Goal: Transaction & Acquisition: Purchase product/service

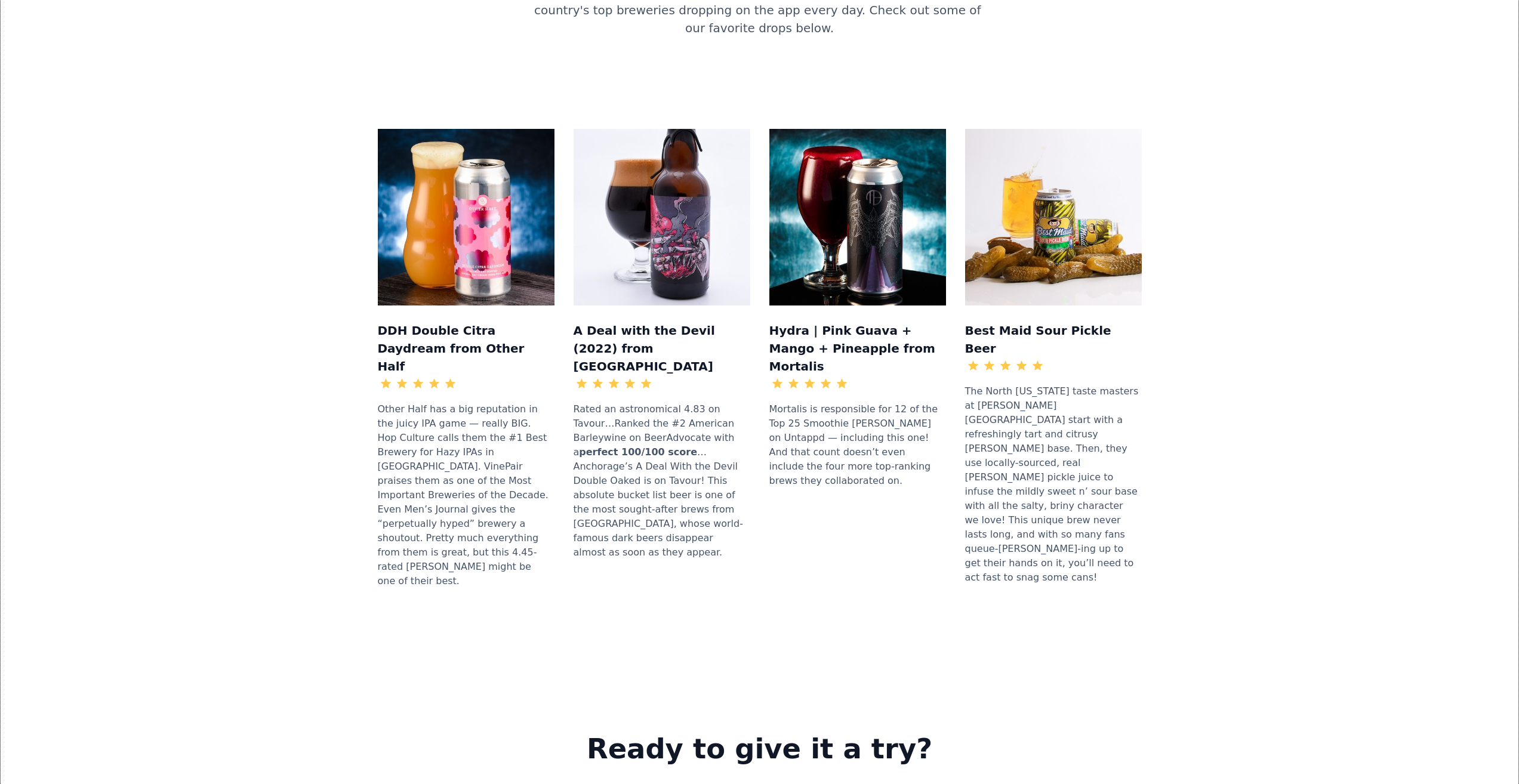
scroll to position [1373, 0]
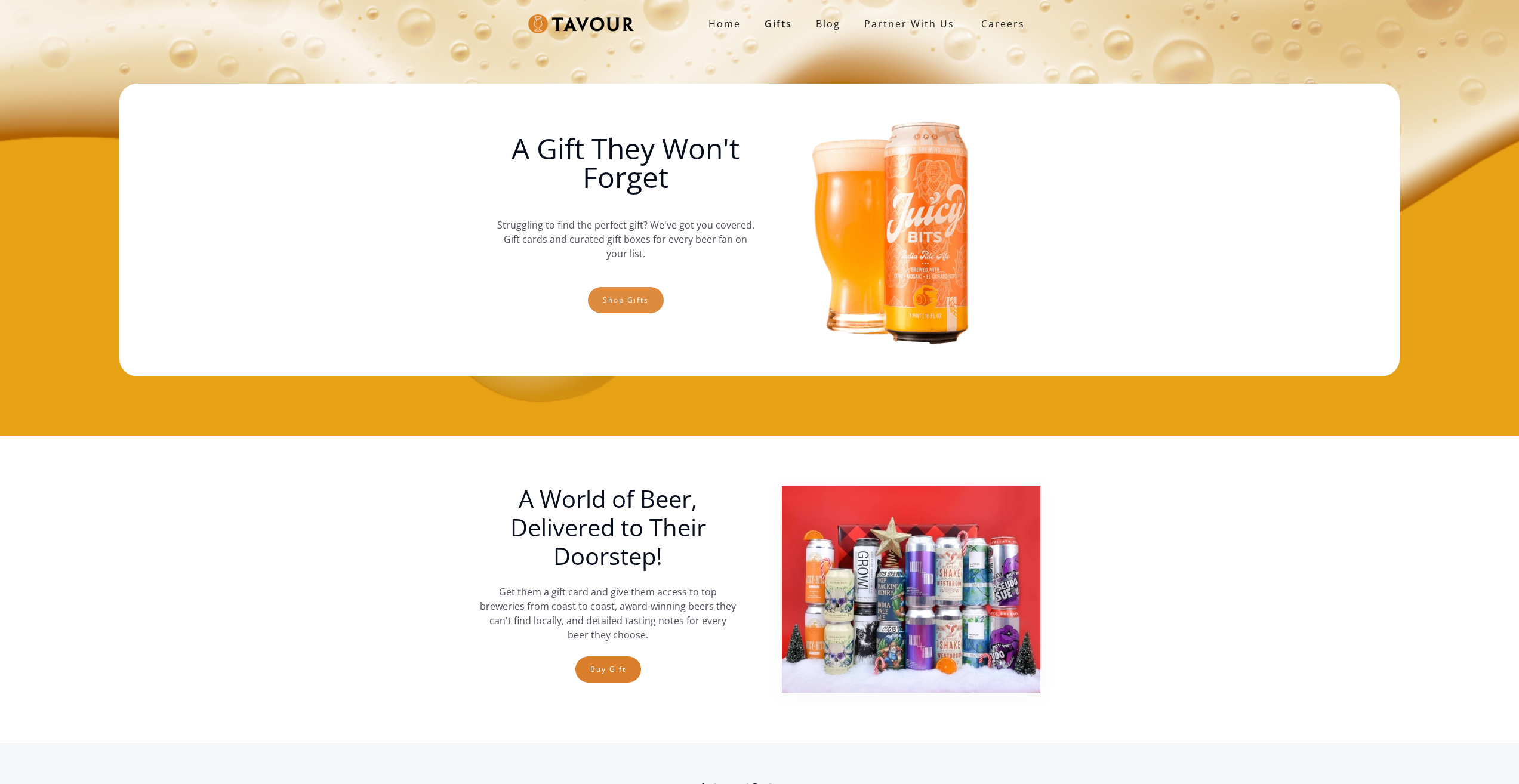
click at [625, 294] on link "Shop gifts" at bounding box center [626, 300] width 75 height 26
click at [627, 290] on link "Shop gifts" at bounding box center [626, 300] width 75 height 26
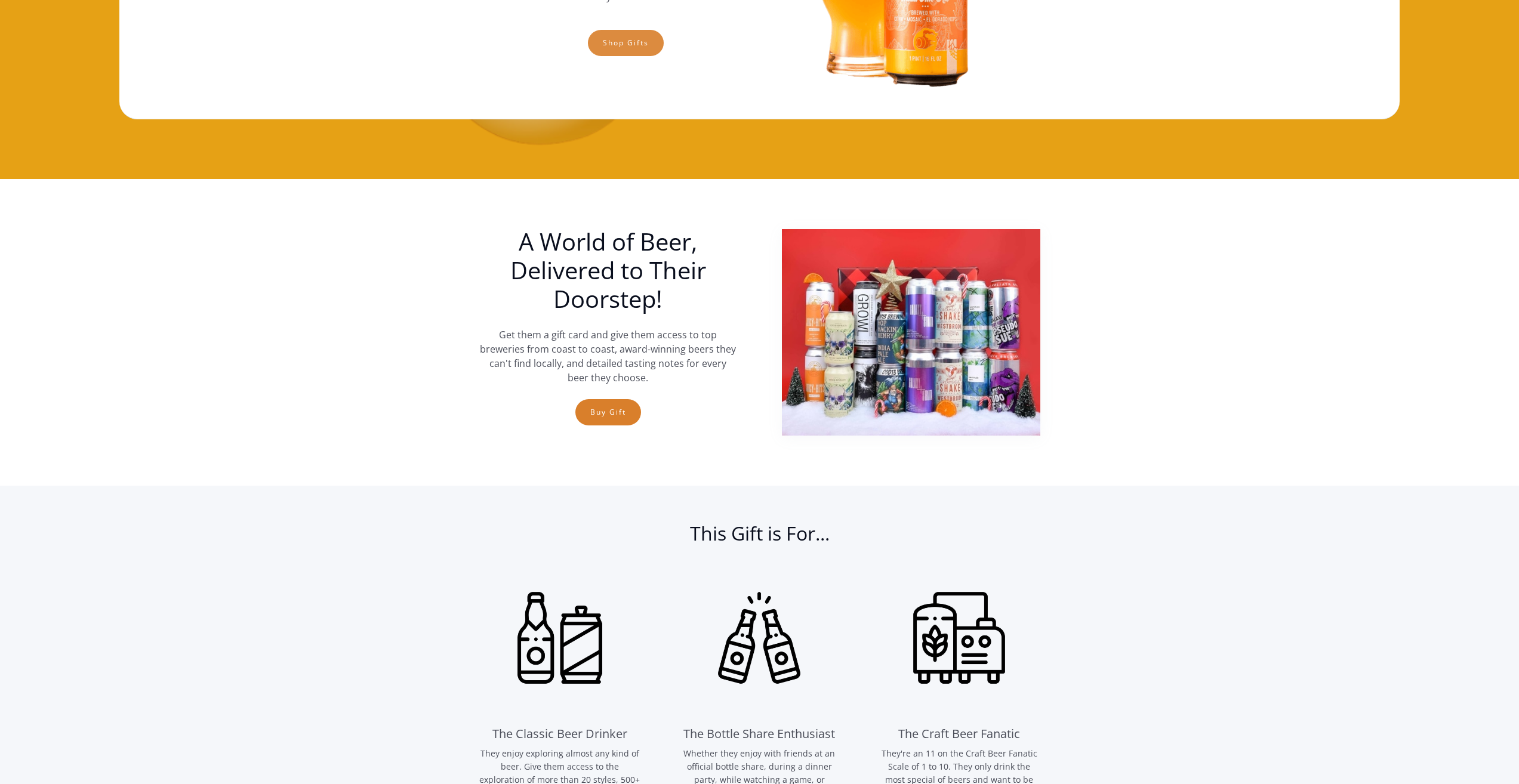
scroll to position [138, 0]
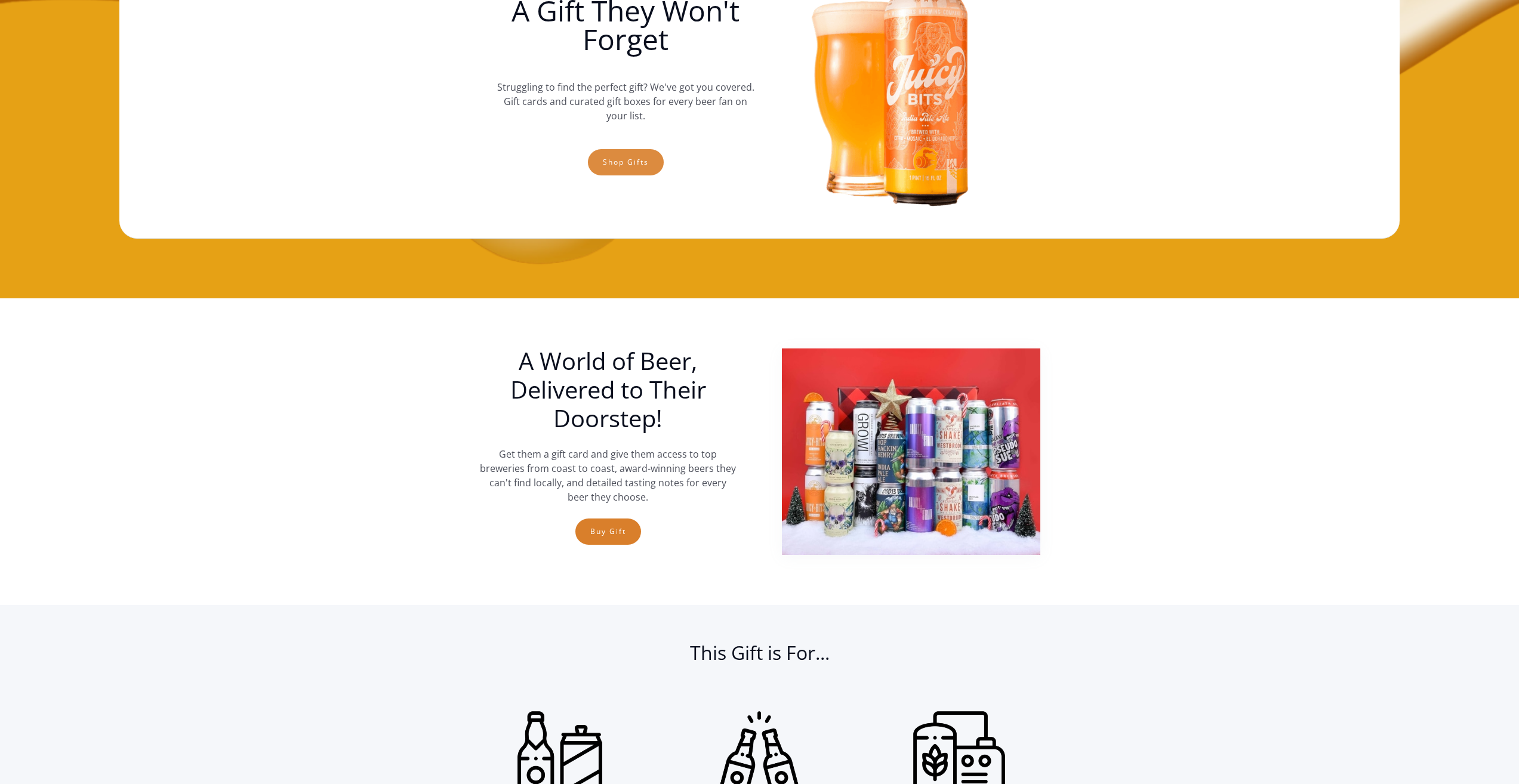
click at [620, 157] on link "Shop gifts" at bounding box center [626, 161] width 75 height 26
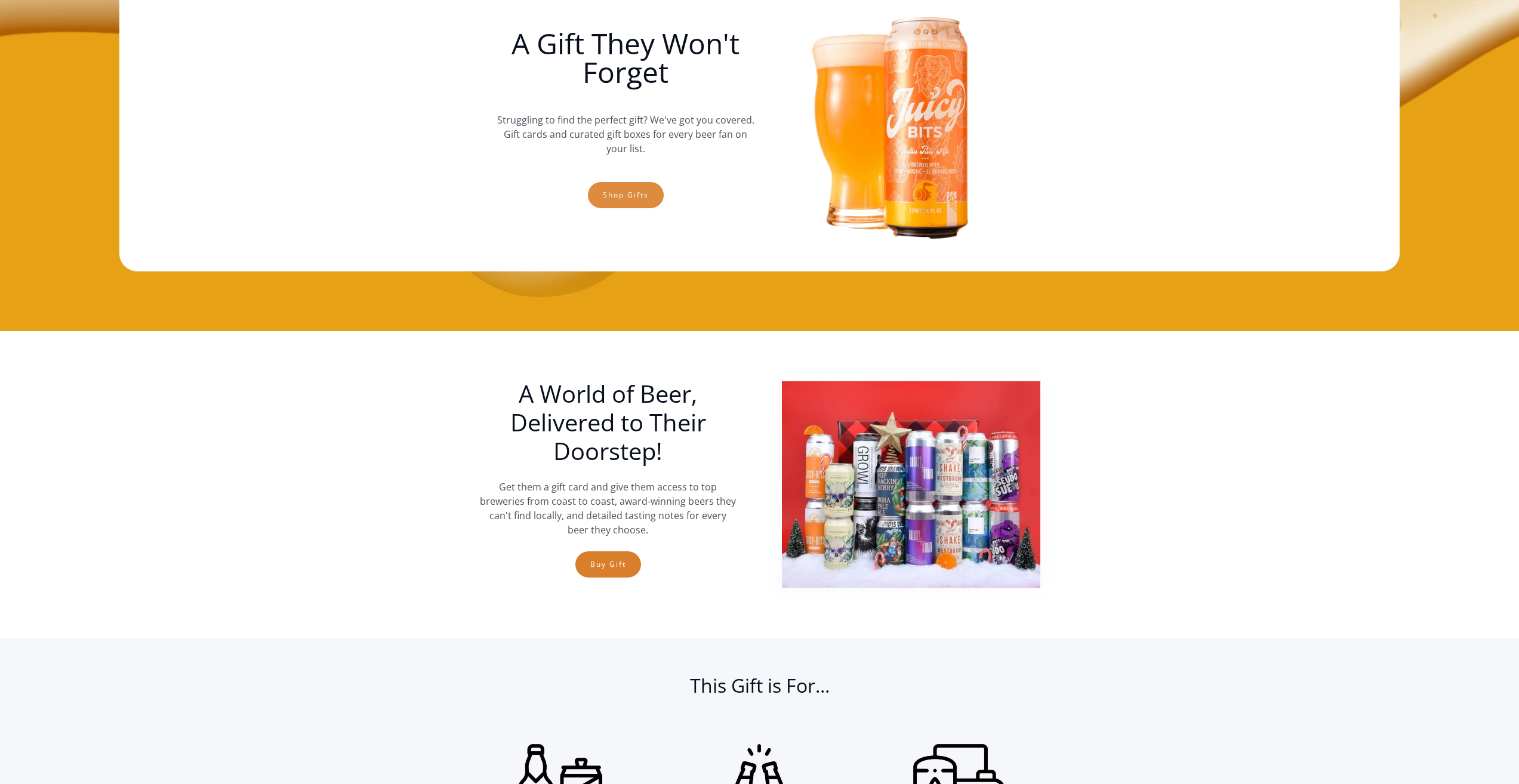
scroll to position [18, 0]
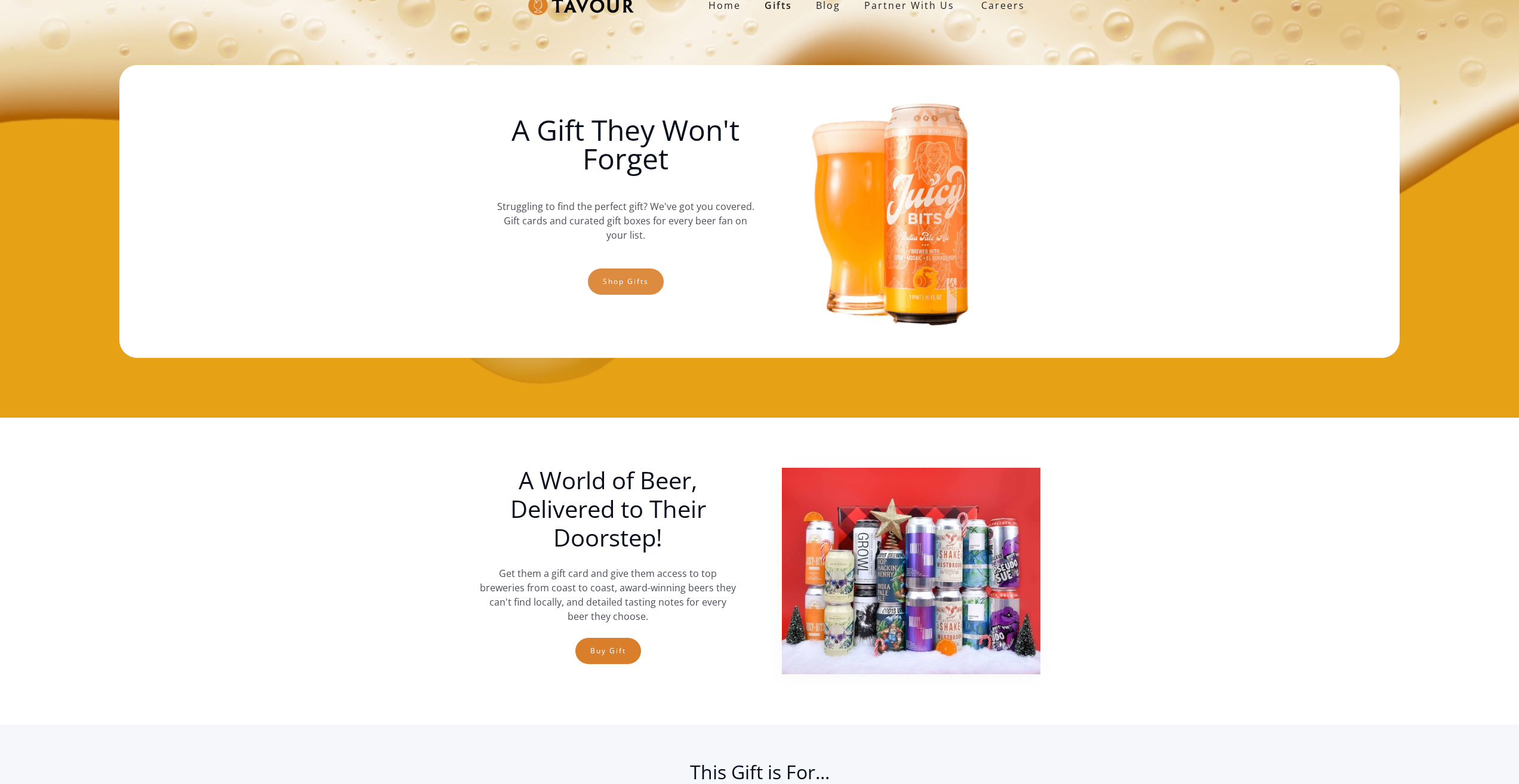
click at [621, 285] on link "Shop gifts" at bounding box center [626, 281] width 75 height 26
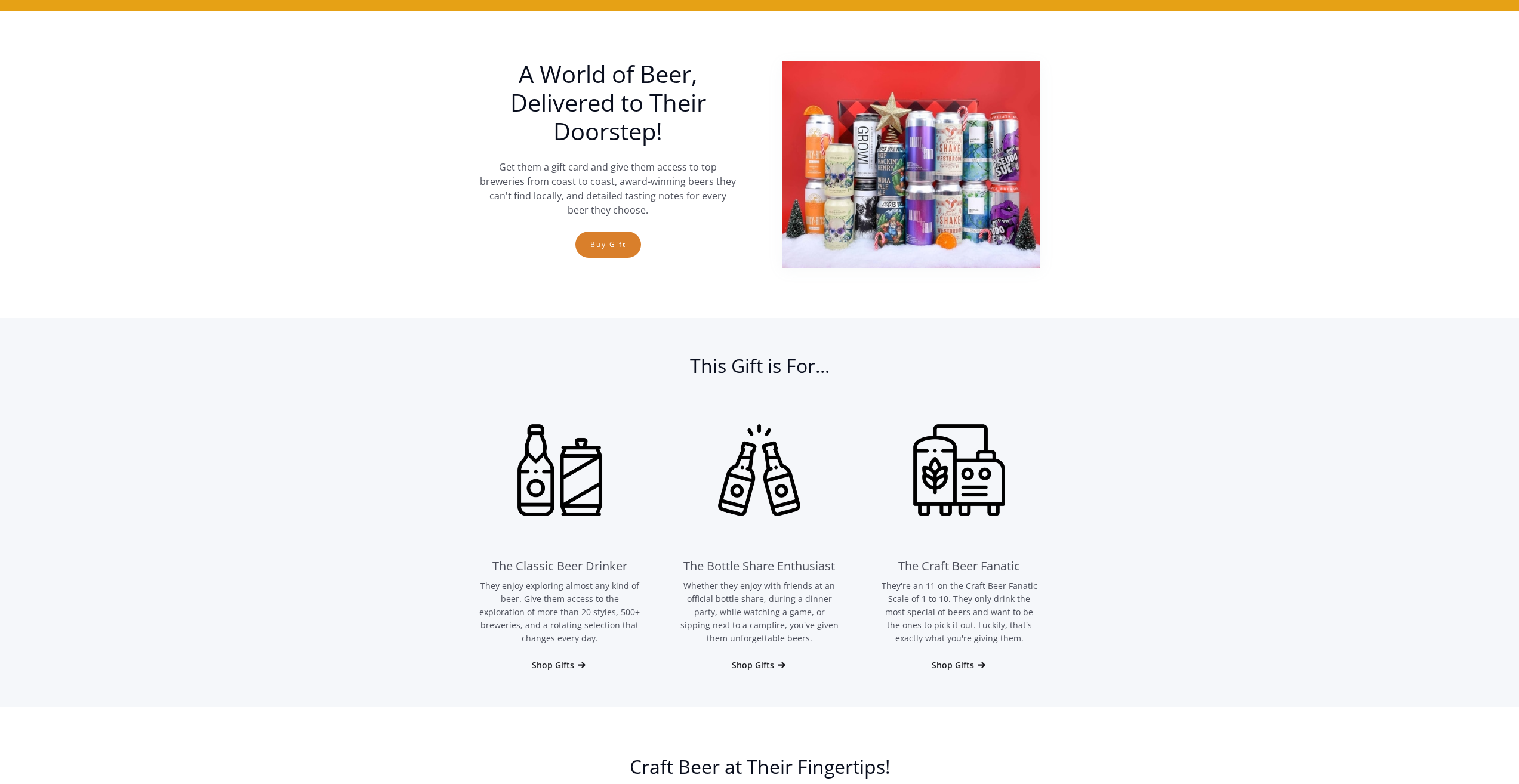
scroll to position [436, 0]
